Goal: Obtain resource: Download file/media

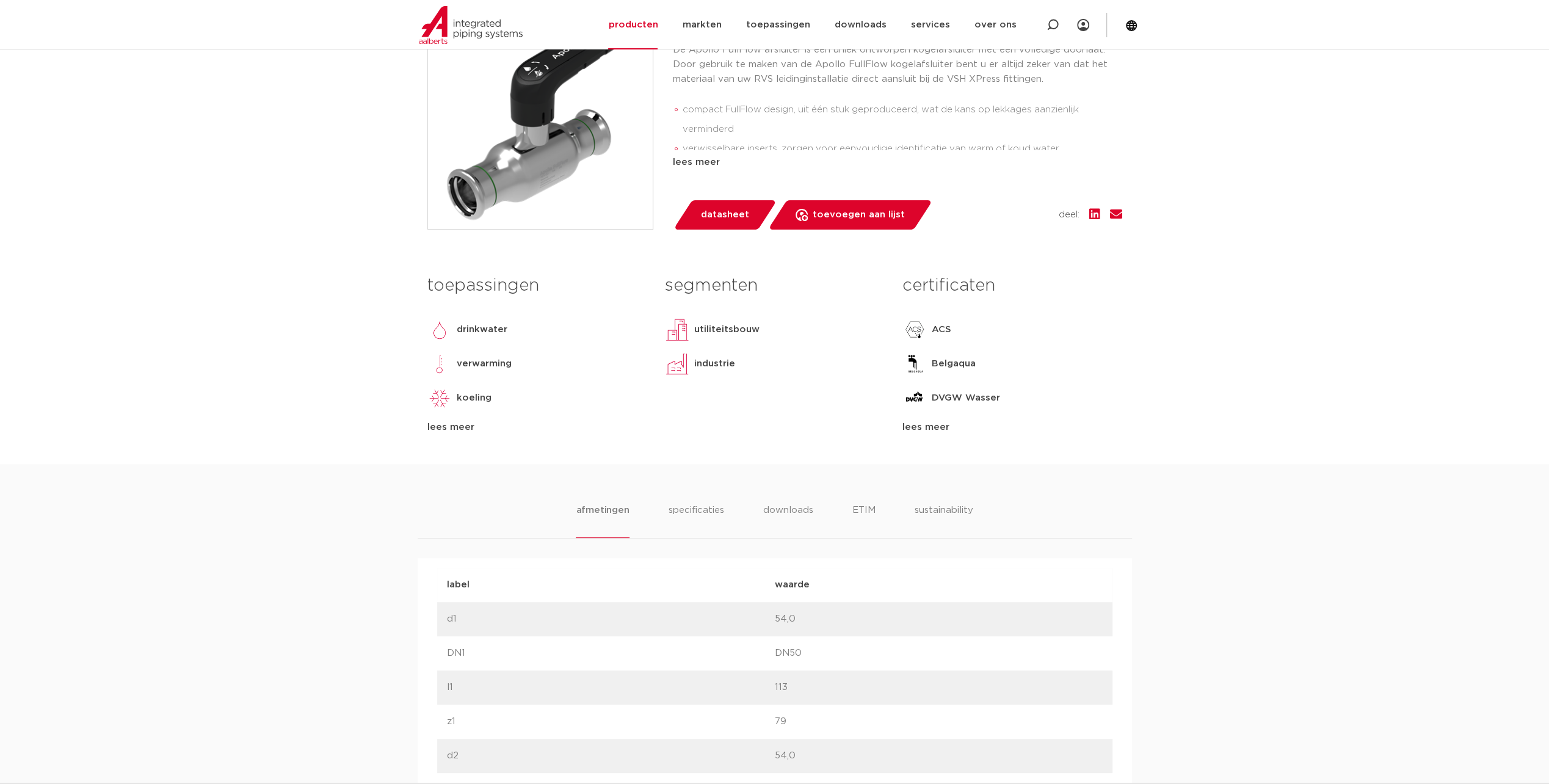
scroll to position [366, 0]
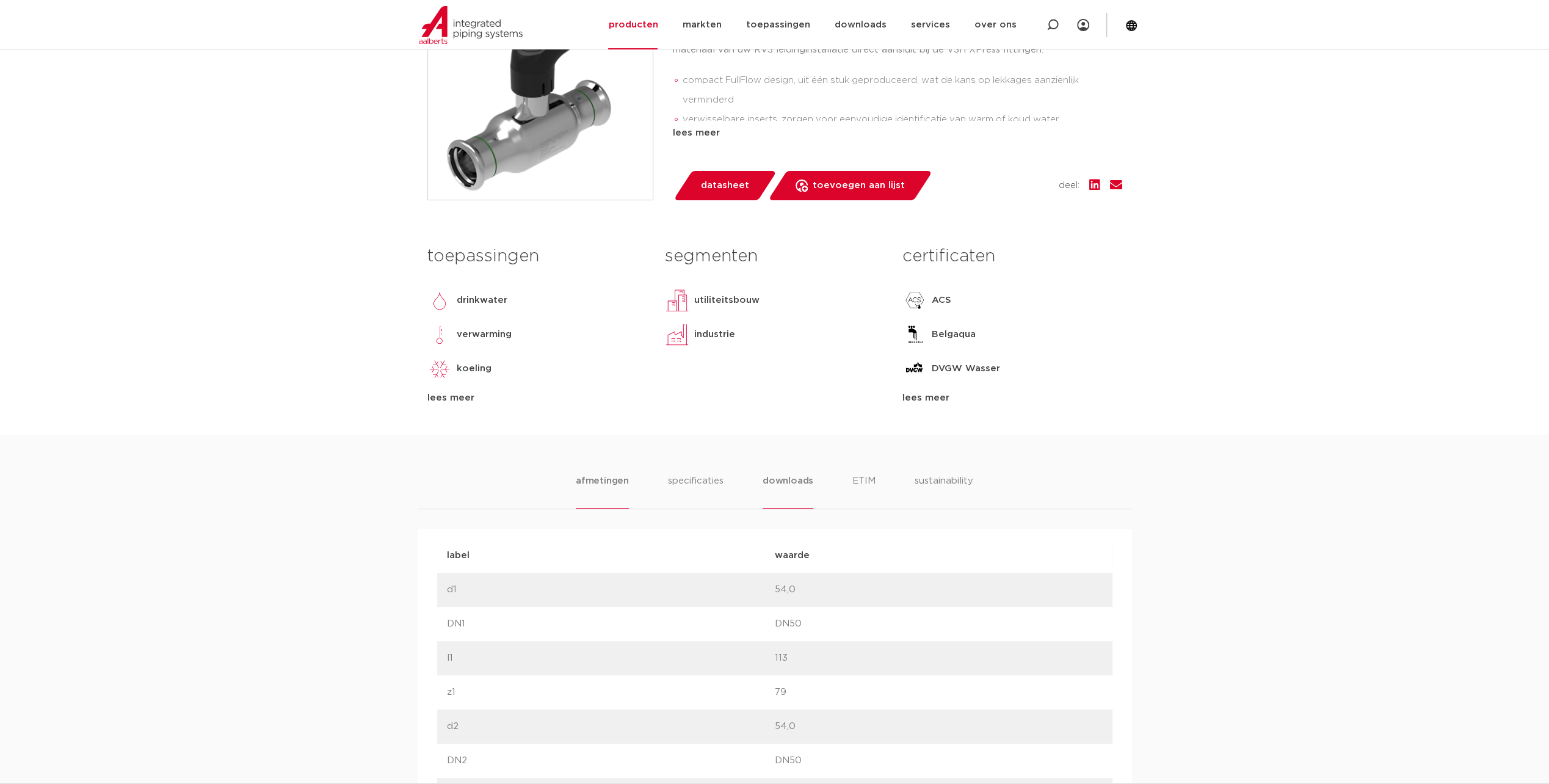
click at [800, 480] on li "downloads" at bounding box center [788, 491] width 50 height 35
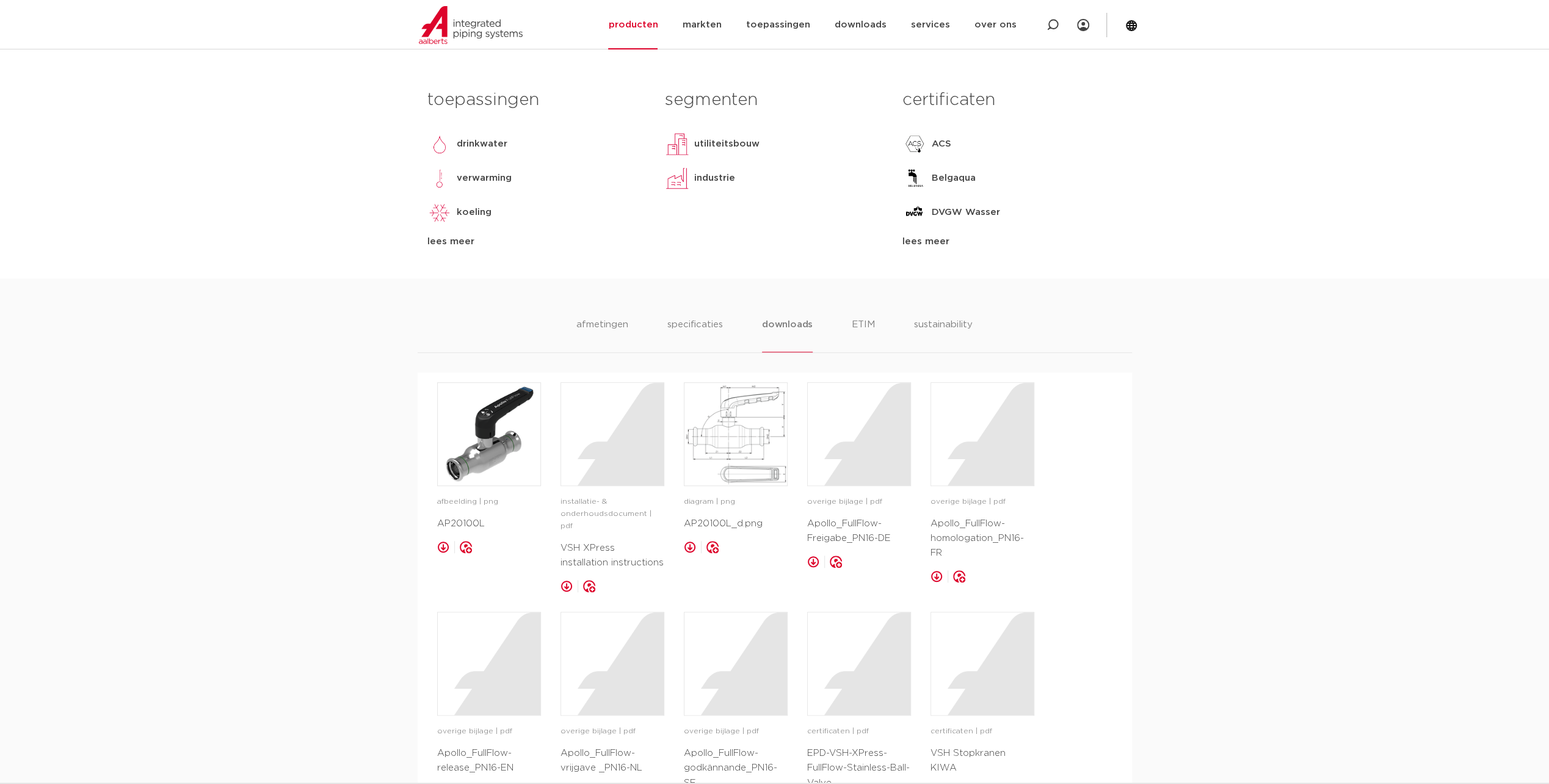
scroll to position [549, 0]
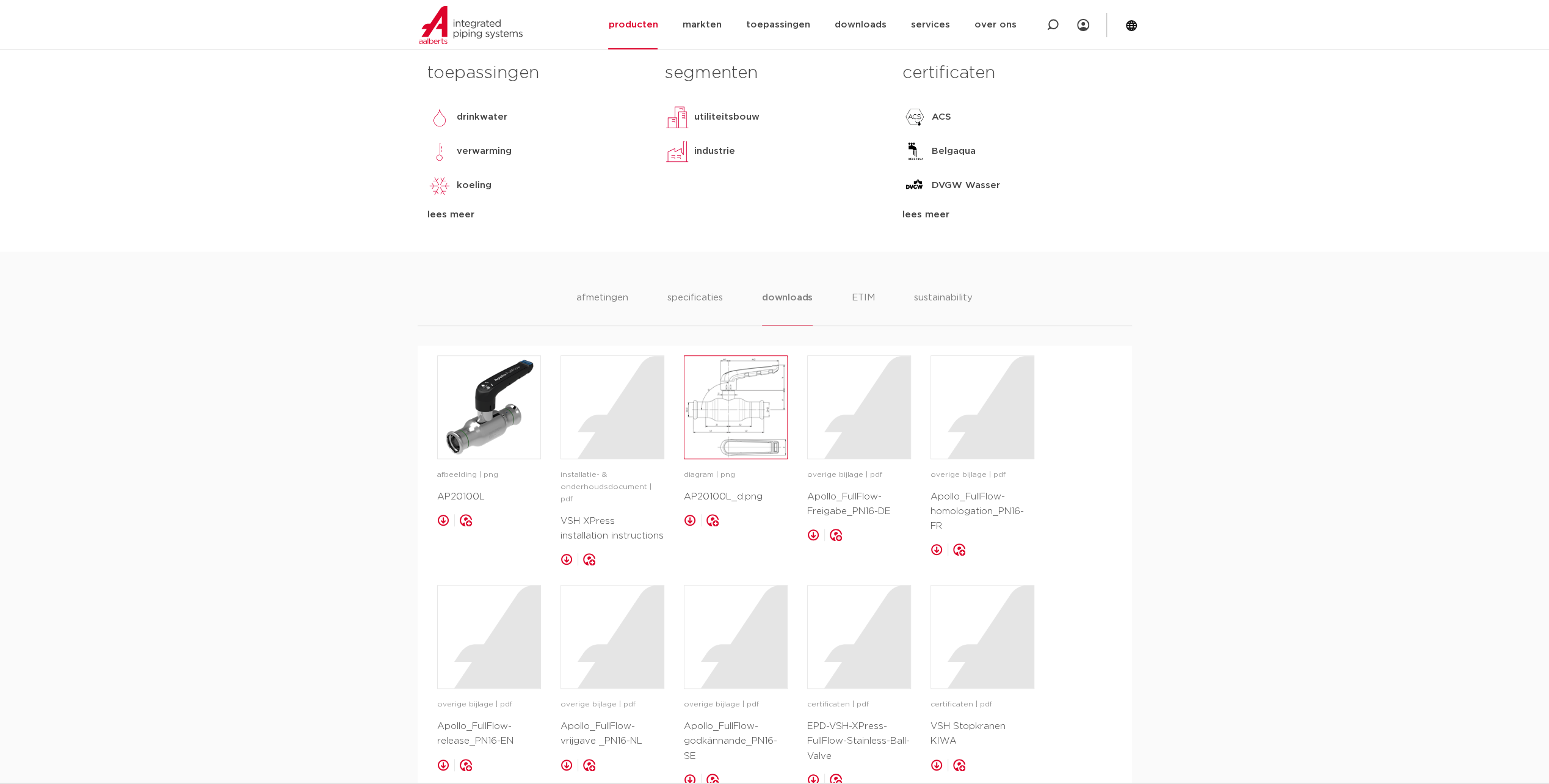
click at [732, 416] on img at bounding box center [736, 407] width 102 height 102
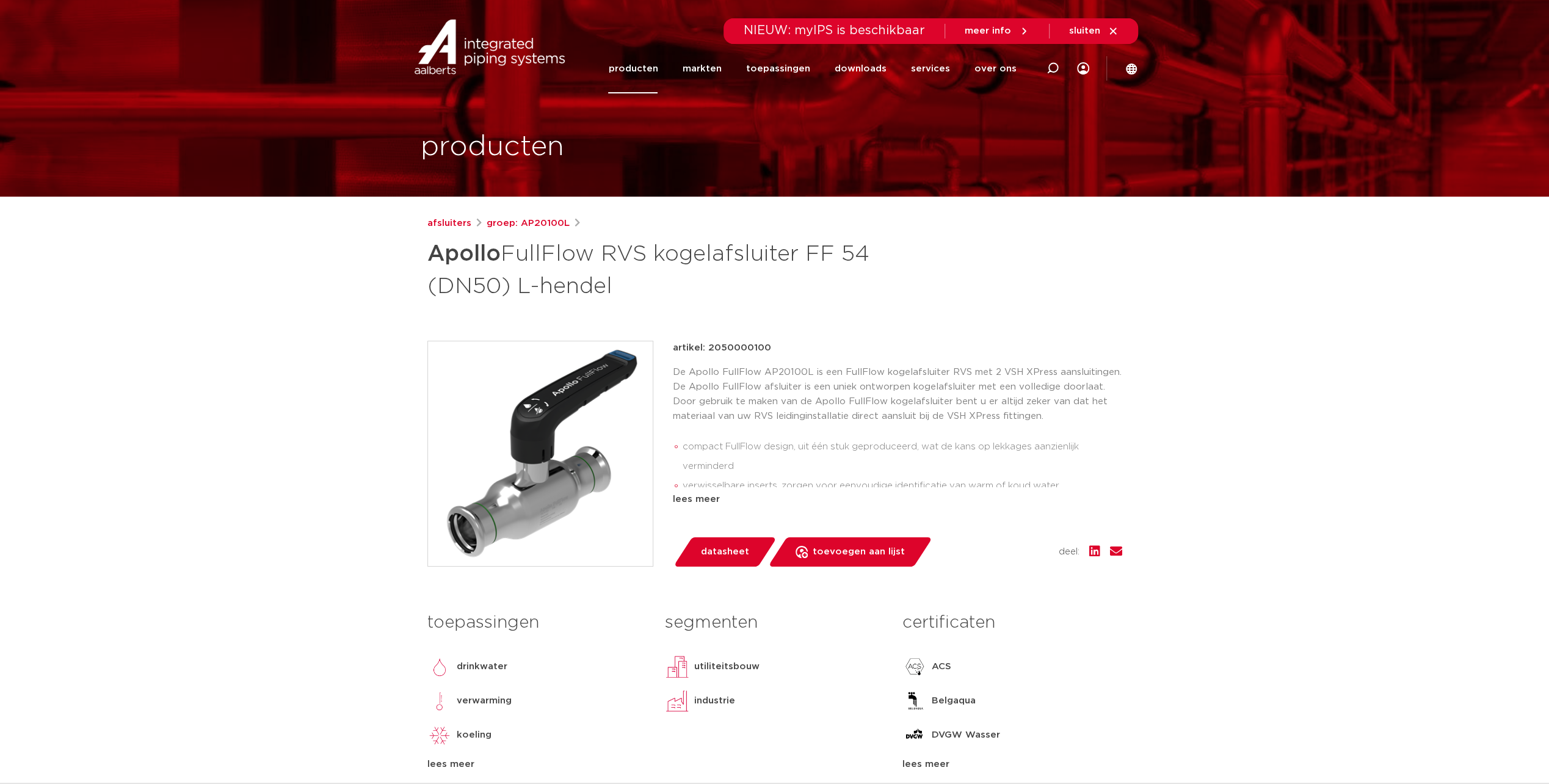
drag, startPoint x: 615, startPoint y: 291, endPoint x: 429, endPoint y: 256, distance: 189.3
click at [429, 256] on h1 "Apollo FullFlow RVS kogelafsluiter FF 54 (DN50) L-hendel" at bounding box center [656, 268] width 459 height 66
copy h1 "Apollo FullFlow RVS kogelafsluiter FF 54 (DN50) L-hendel"
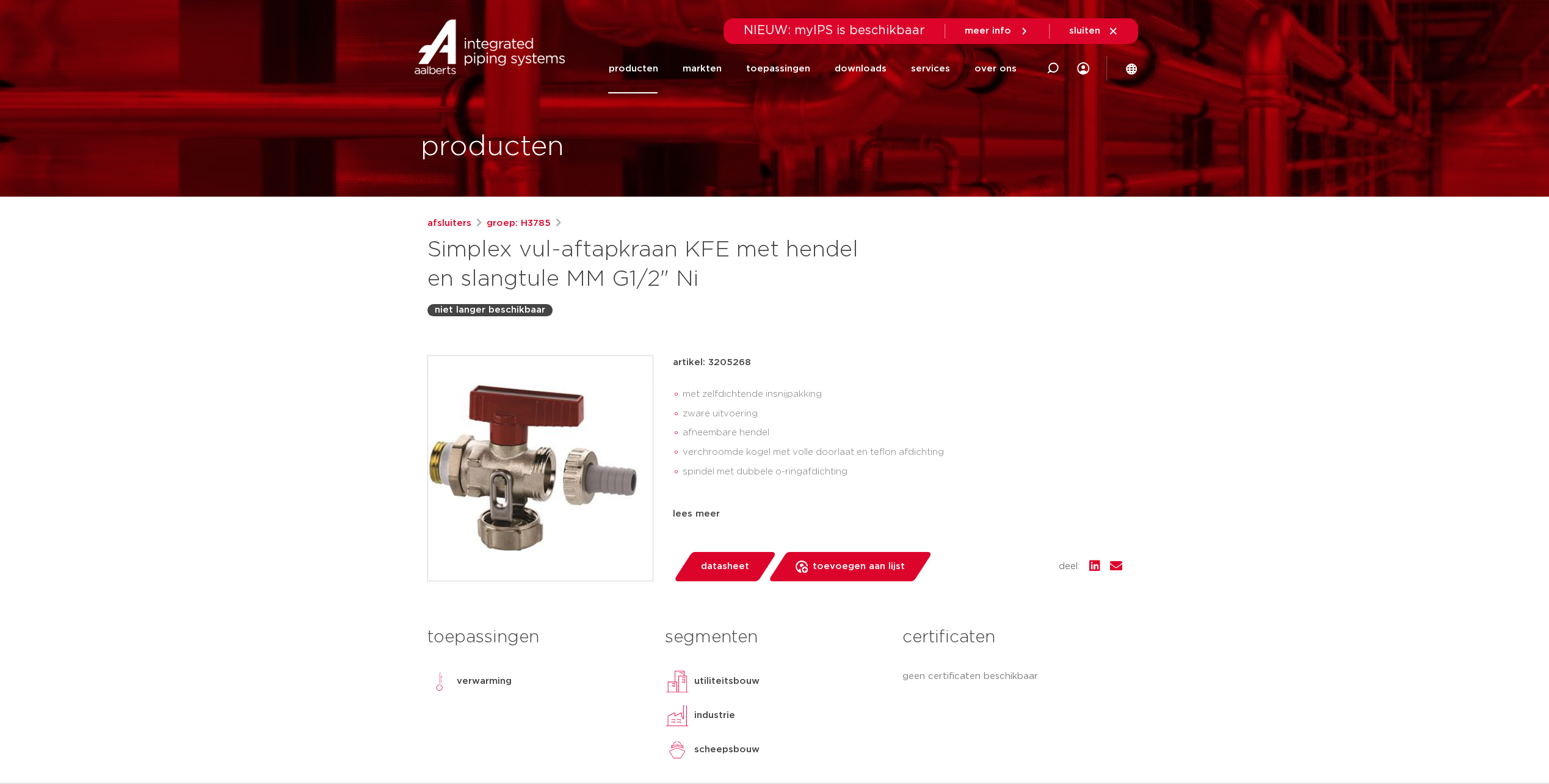
drag, startPoint x: 711, startPoint y: 285, endPoint x: 429, endPoint y: 250, distance: 284.2
click at [429, 250] on h1 "Simplex vul-aftapkraan KFE met hendel en slangtule MM G1/2" Ni" at bounding box center [656, 265] width 459 height 59
click at [643, 251] on h1 "Simplex vul-aftapkraan KFE met hendel en slangtule MM G1/2" Ni" at bounding box center [656, 265] width 459 height 59
click at [674, 250] on h1 "Simplex vul-aftapkraan KFE met hendel en slangtule MM G1/2" Ni" at bounding box center [656, 265] width 459 height 59
drag, startPoint x: 740, startPoint y: 285, endPoint x: 424, endPoint y: 247, distance: 318.3
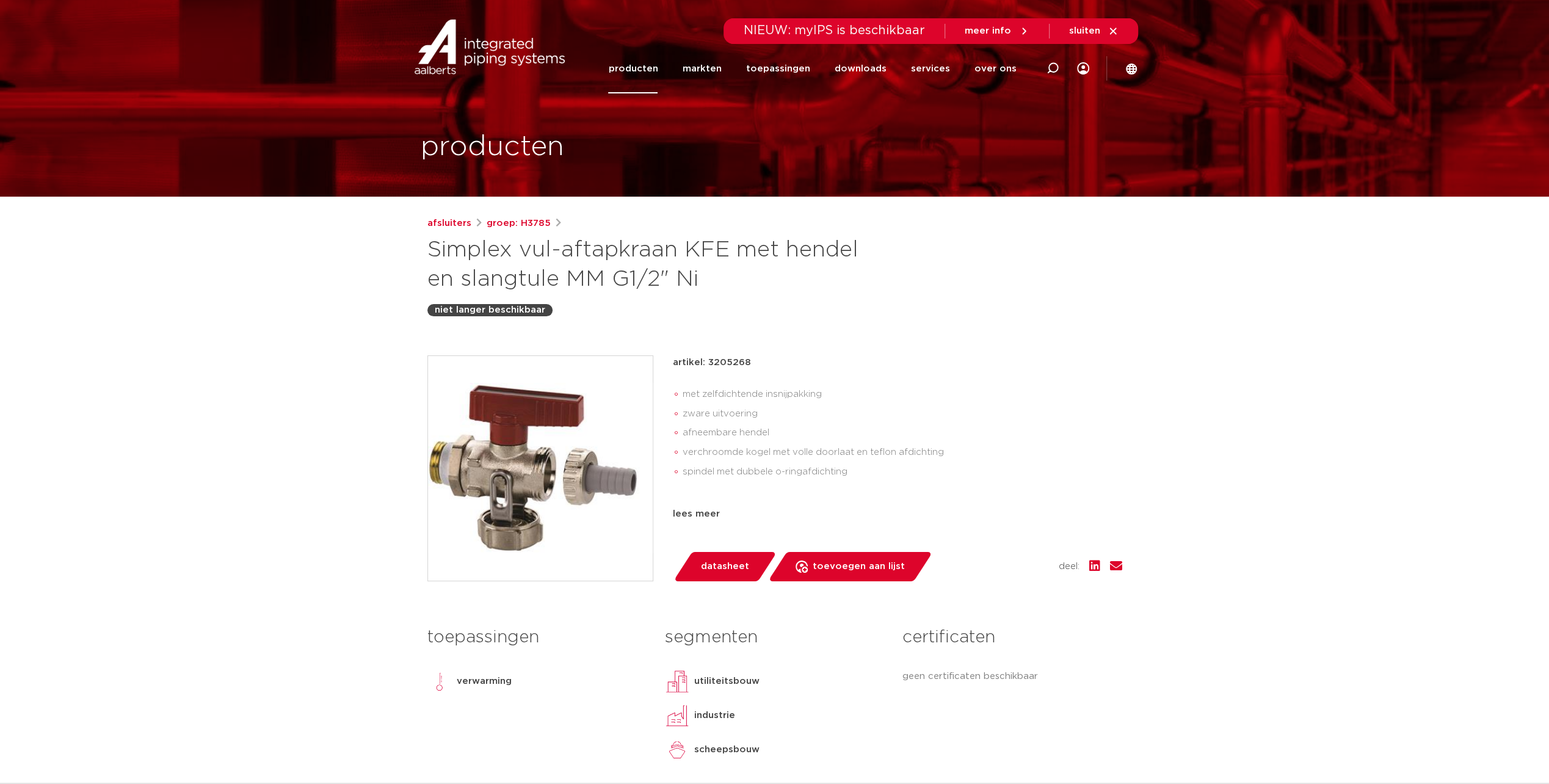
click at [424, 247] on div "afsluiters groep: H3785 Simplex vul-aftapkraan KFE met hendel en slangtule MM G…" at bounding box center [774, 508] width 714 height 585
drag, startPoint x: 424, startPoint y: 247, endPoint x: 454, endPoint y: 248, distance: 30.0
copy h1 "Simplex vul-aftapkraan KFE met hendel en slangtule MM G1/2" Ni"
